Goal: Information Seeking & Learning: Learn about a topic

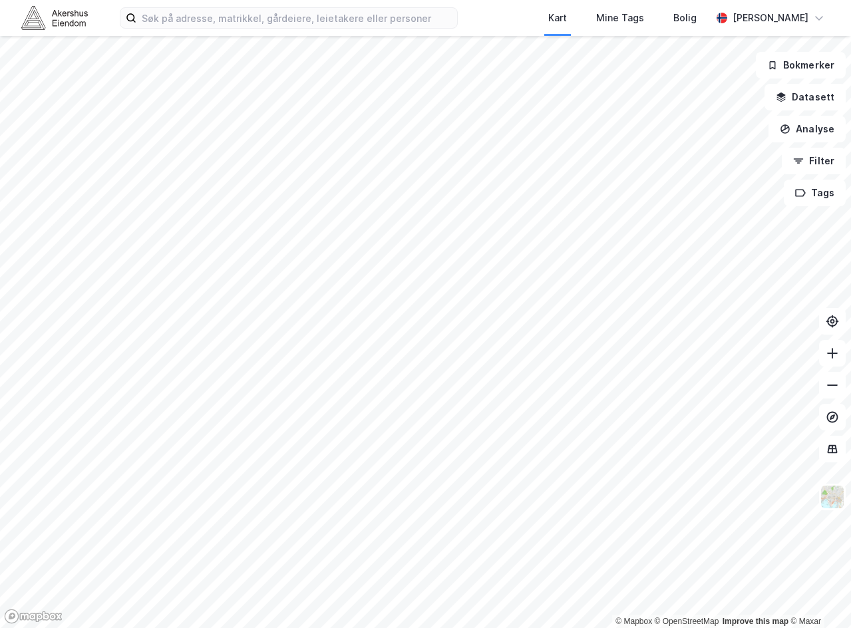
click at [278, 29] on div "Kart Mine Tags Bolig [PERSON_NAME]" at bounding box center [425, 18] width 851 height 36
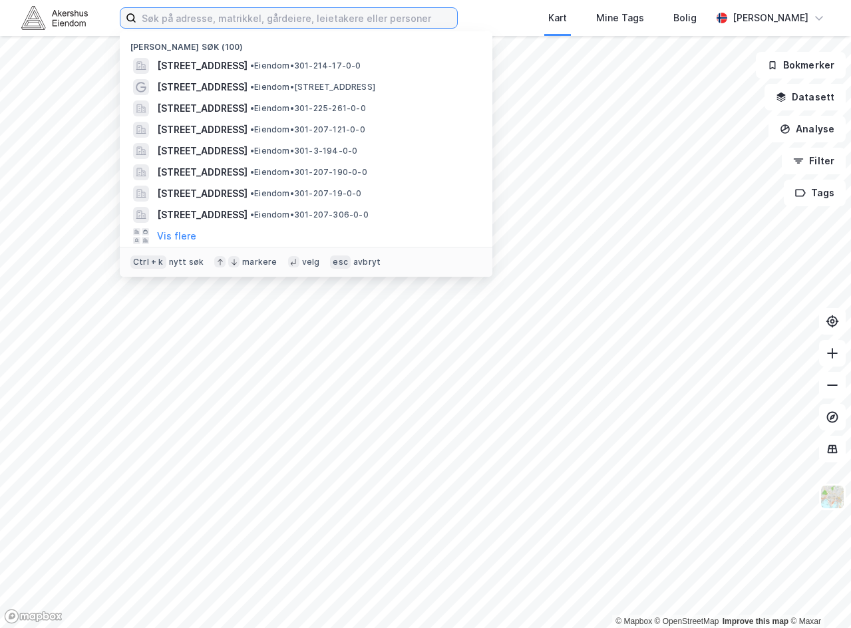
click at [276, 19] on input at bounding box center [296, 18] width 321 height 20
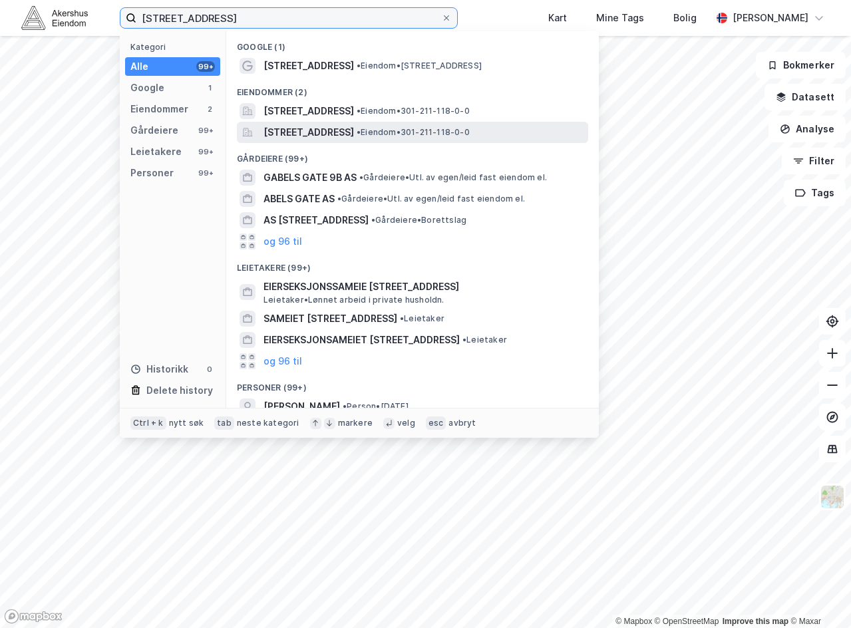
type input "[STREET_ADDRESS]"
click at [347, 130] on span "[STREET_ADDRESS]" at bounding box center [308, 132] width 90 height 16
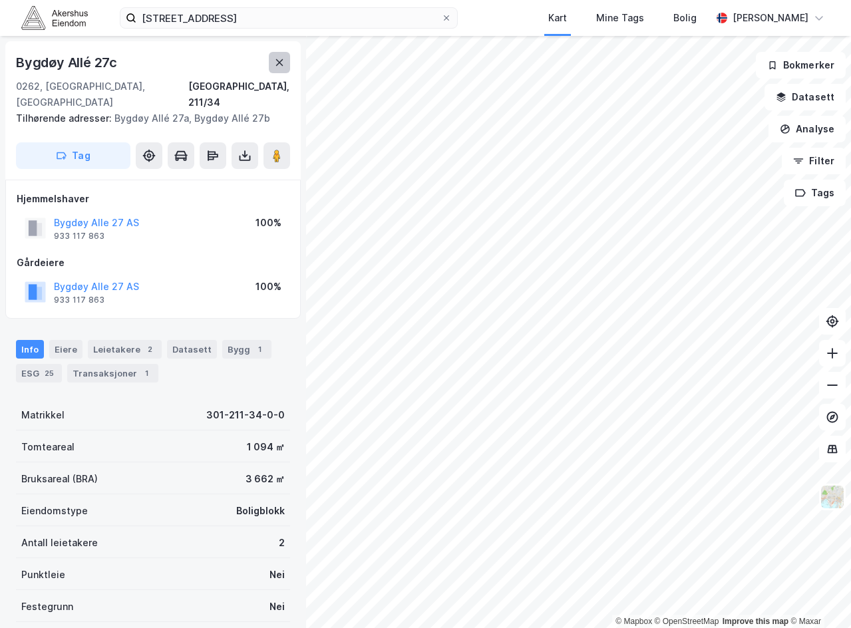
click at [278, 67] on icon at bounding box center [279, 62] width 11 height 11
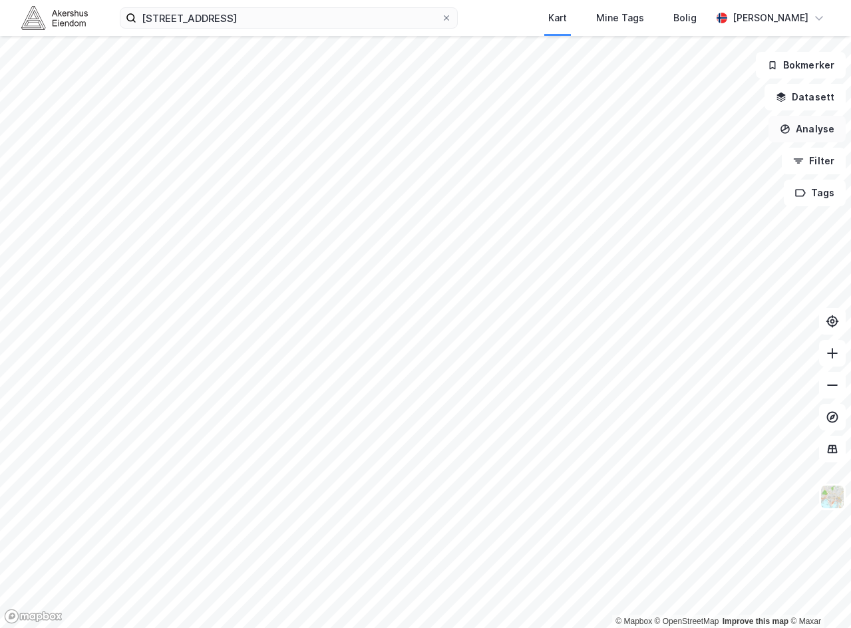
click at [820, 129] on button "Analyse" at bounding box center [806, 129] width 77 height 27
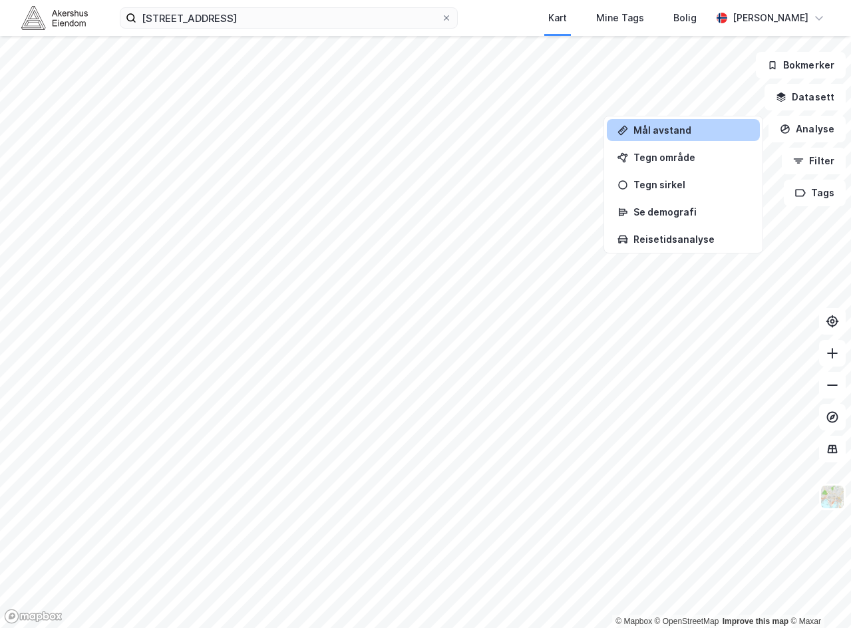
drag, startPoint x: 728, startPoint y: 116, endPoint x: 726, endPoint y: 123, distance: 6.8
click at [726, 123] on div "Mål avstand Tegn område Tegn sirkel Se demografi Reisetidsanalyse" at bounding box center [683, 185] width 160 height 138
click at [703, 128] on div "Mål avstand" at bounding box center [691, 129] width 116 height 11
